Goal: Entertainment & Leisure: Consume media (video, audio)

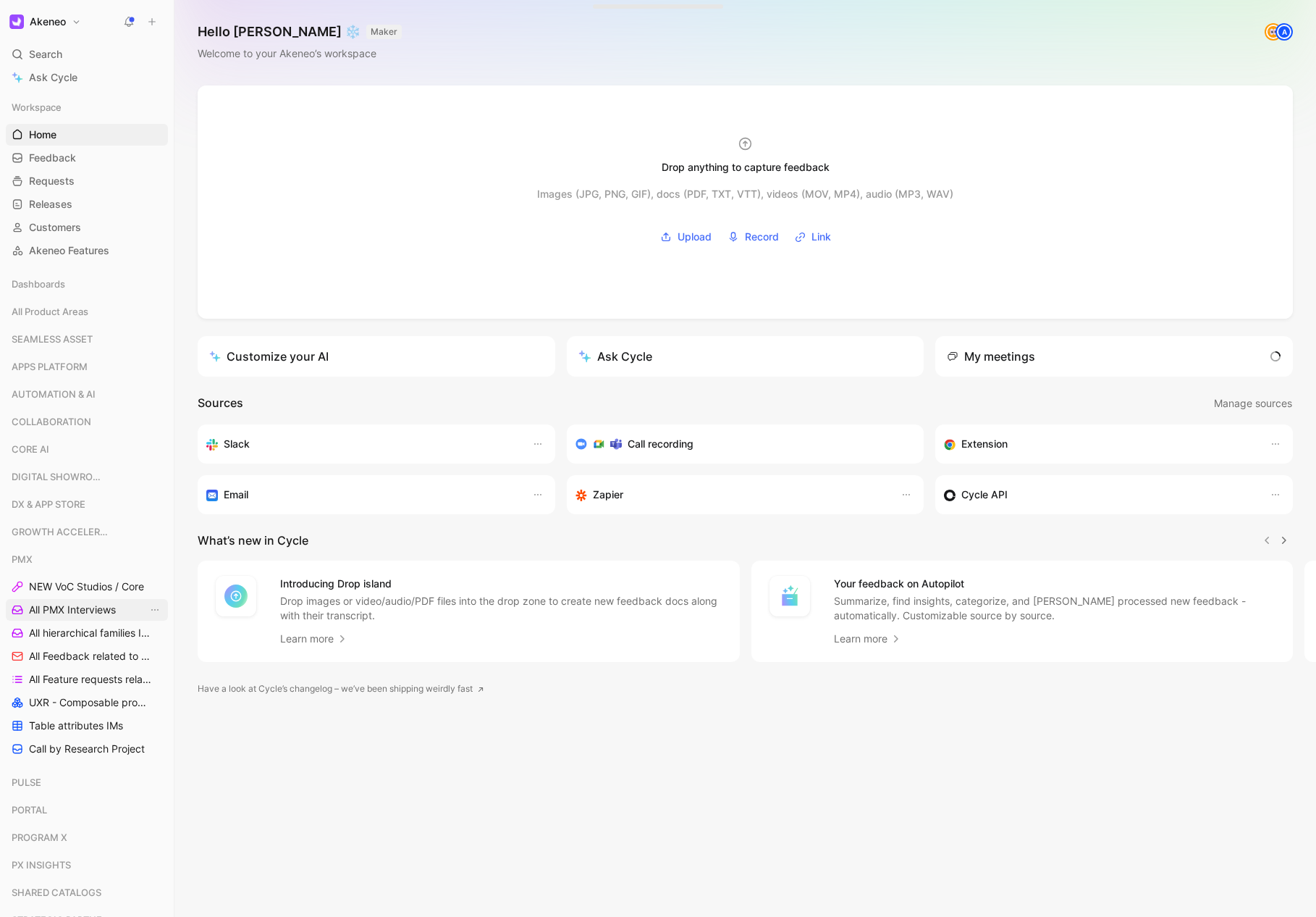
click at [82, 609] on span "All PMX Interviews" at bounding box center [72, 609] width 87 height 15
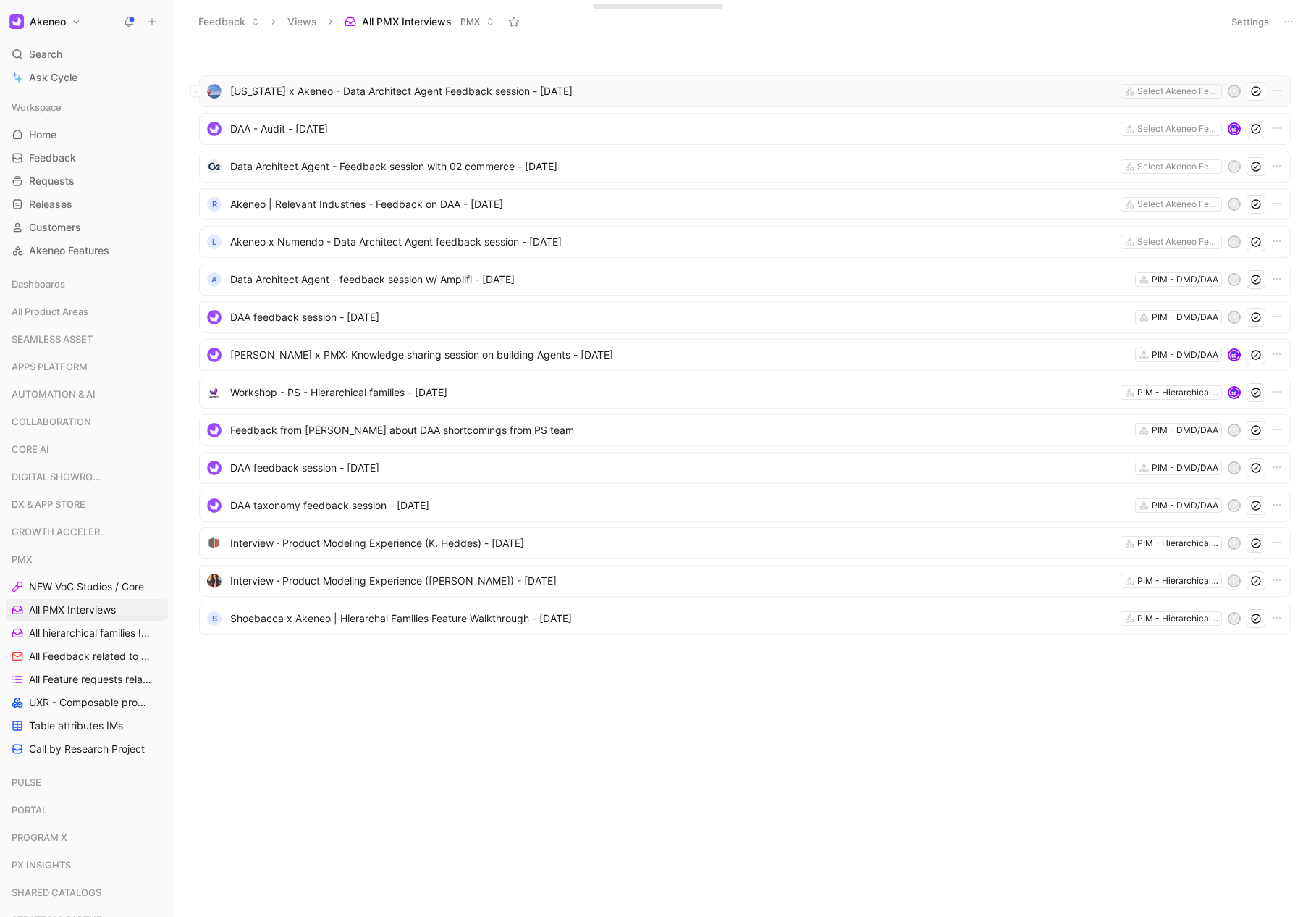
click at [424, 96] on span "[US_STATE] x Akeneo - Data Architect Agent Feedback session - [DATE]" at bounding box center [673, 91] width 885 height 17
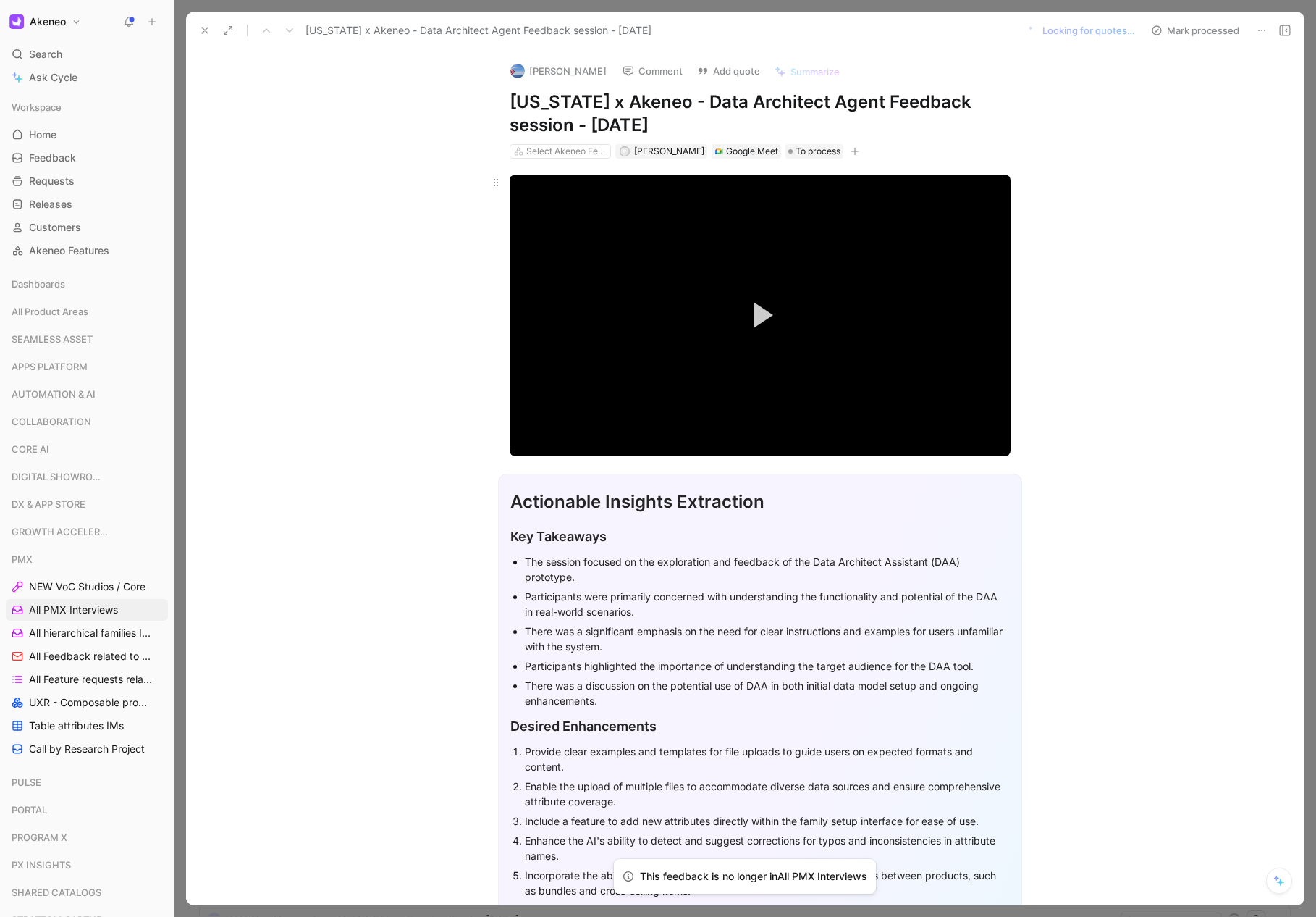
click at [784, 289] on button "Play Video" at bounding box center [760, 315] width 65 height 65
click at [978, 215] on video "Video Player" at bounding box center [759, 315] width 501 height 282
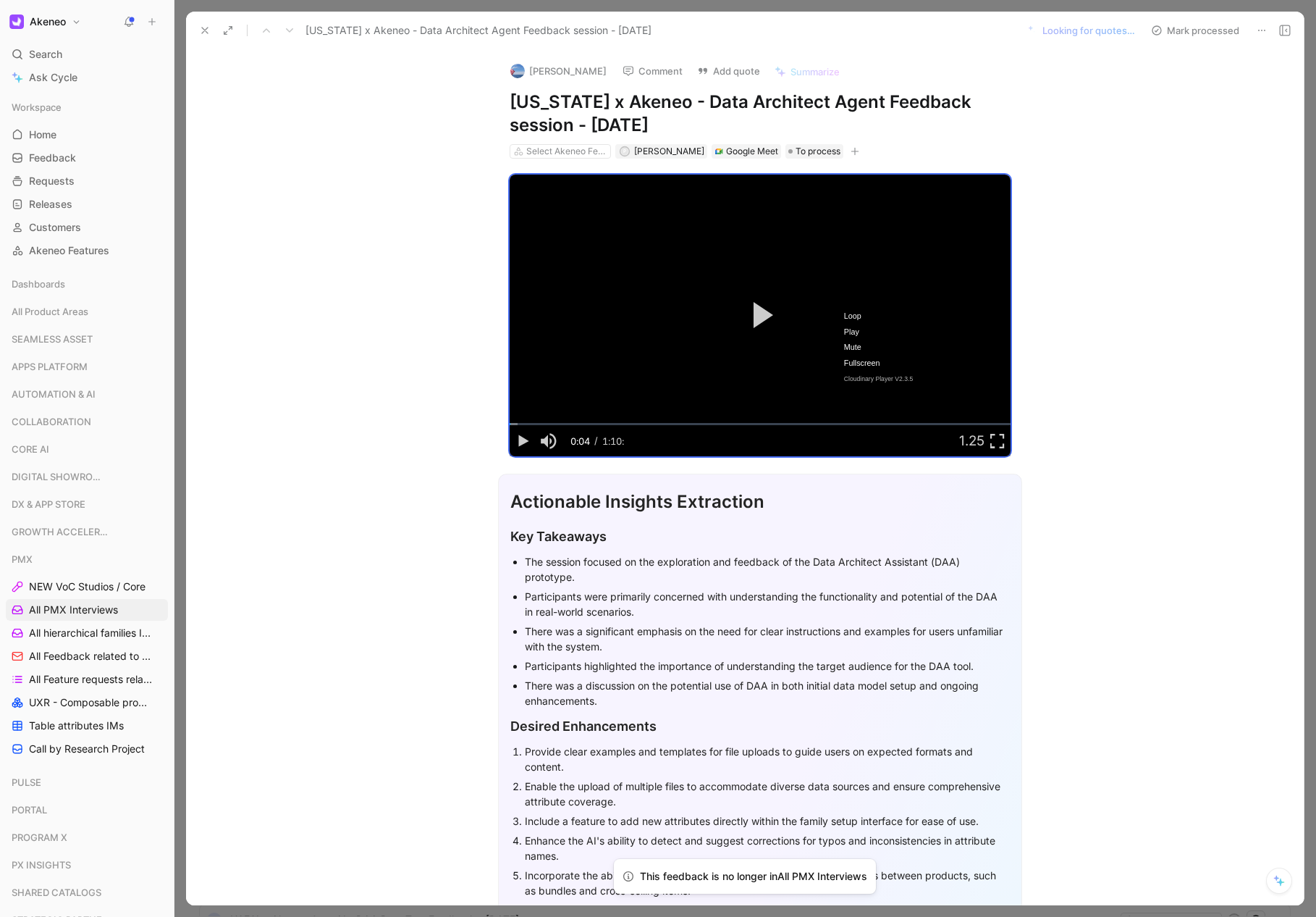
click at [1035, 376] on div "Video Player is loading. Play Video Play Mute Current Time 0:04 / Duration 1:10…" at bounding box center [759, 315] width 556 height 290
click at [837, 343] on video "Video Player" at bounding box center [759, 315] width 501 height 282
